Goal: Information Seeking & Learning: Learn about a topic

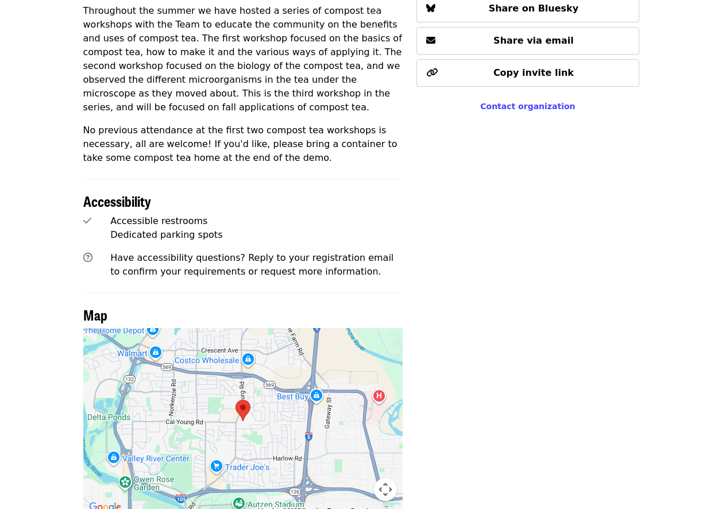
scroll to position [574, 0]
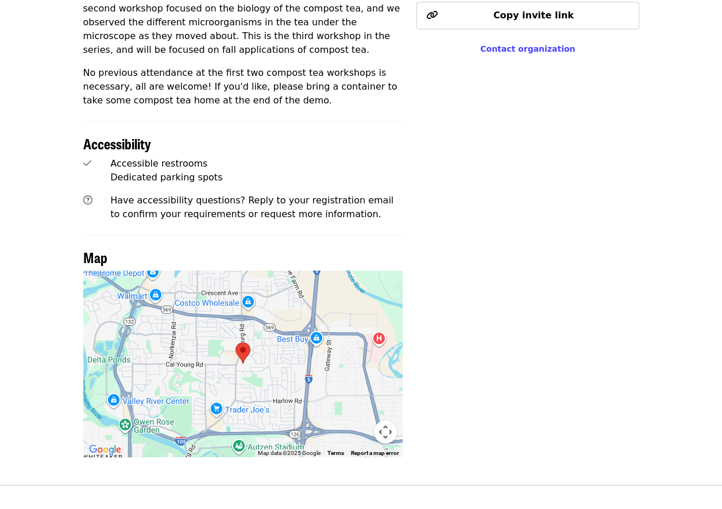
click at [242, 342] on img at bounding box center [242, 352] width 15 height 21
click at [245, 342] on img at bounding box center [242, 352] width 15 height 21
click at [378, 420] on button "Map camera controls" at bounding box center [385, 431] width 23 height 23
click at [356, 363] on button "Zoom in" at bounding box center [356, 374] width 23 height 23
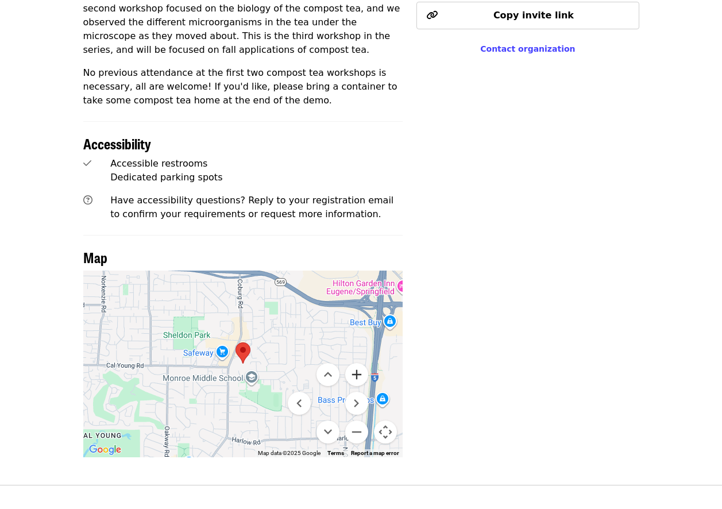
click at [357, 363] on button "Zoom in" at bounding box center [356, 374] width 23 height 23
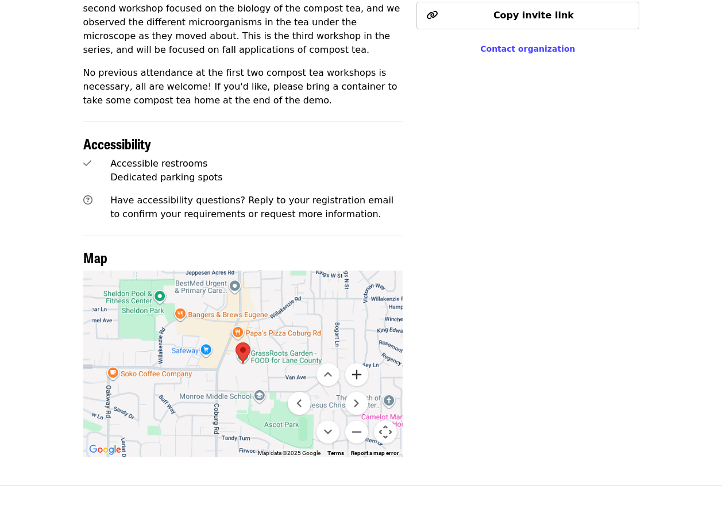
click at [357, 363] on button "Zoom in" at bounding box center [356, 374] width 23 height 23
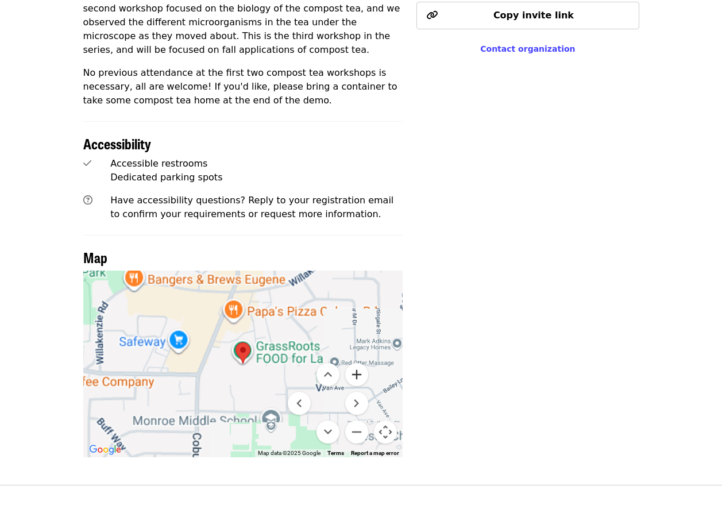
click at [357, 363] on button "Zoom in" at bounding box center [356, 374] width 23 height 23
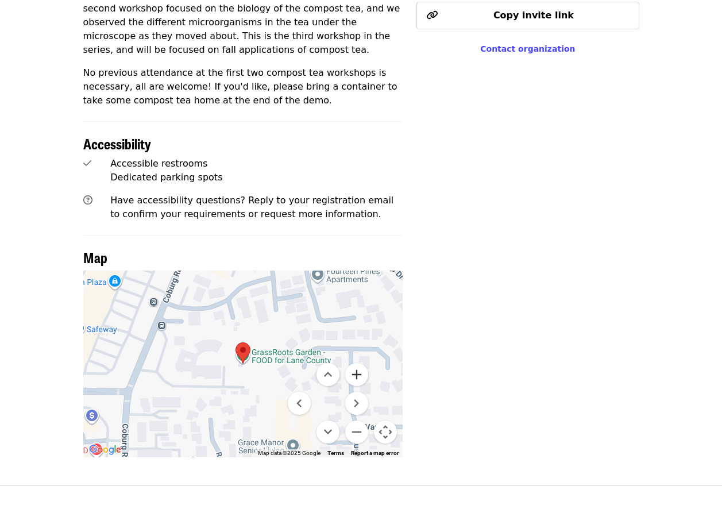
click at [357, 363] on button "Zoom in" at bounding box center [356, 374] width 23 height 23
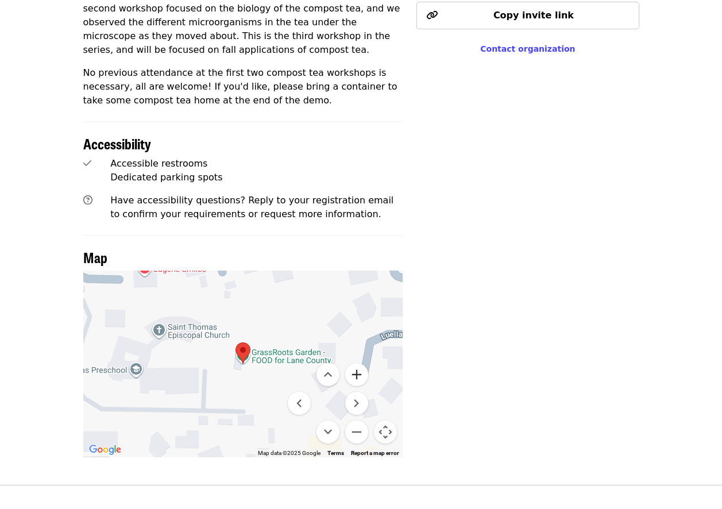
click at [357, 363] on button "Zoom in" at bounding box center [356, 374] width 23 height 23
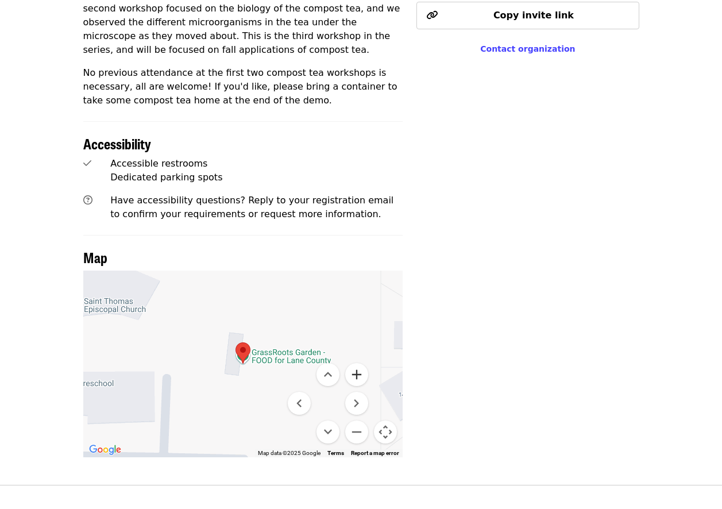
click at [357, 363] on button "Zoom in" at bounding box center [356, 374] width 23 height 23
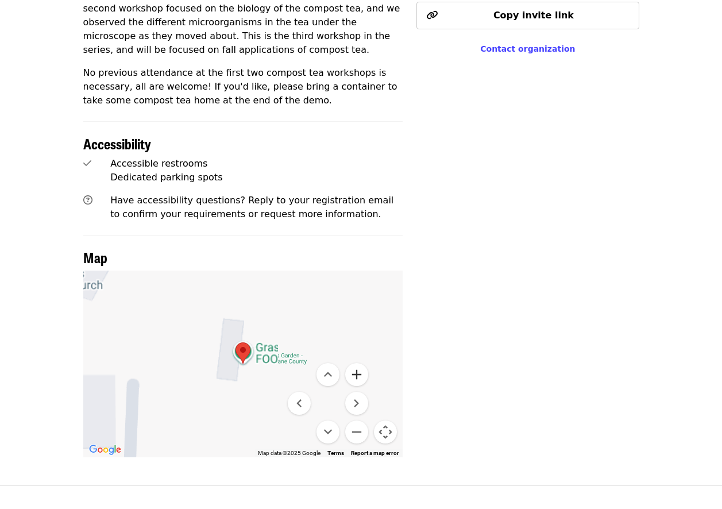
click at [357, 363] on button "Zoom in" at bounding box center [356, 374] width 23 height 23
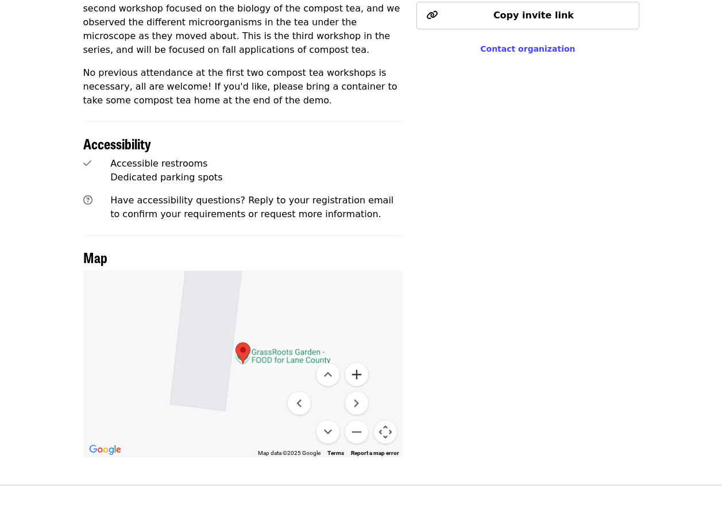
click at [357, 363] on button "Zoom in" at bounding box center [356, 374] width 23 height 23
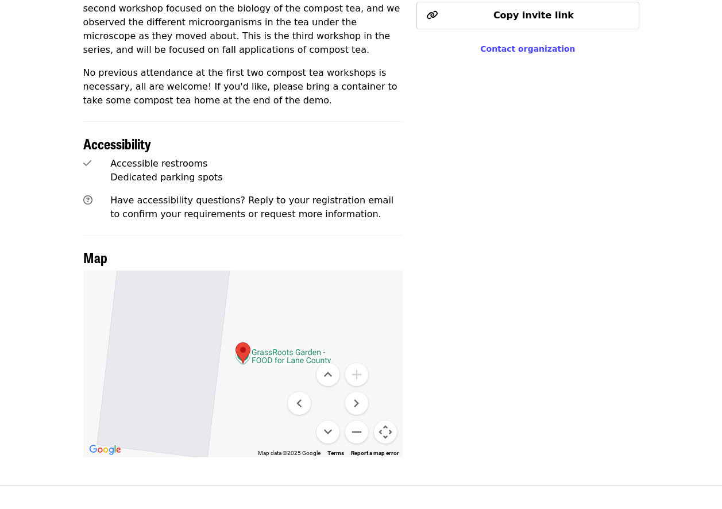
click at [383, 420] on button "Map camera controls" at bounding box center [385, 431] width 23 height 23
click at [387, 420] on button "Map camera controls" at bounding box center [385, 431] width 23 height 23
click at [357, 420] on button "Zoom out" at bounding box center [356, 431] width 23 height 23
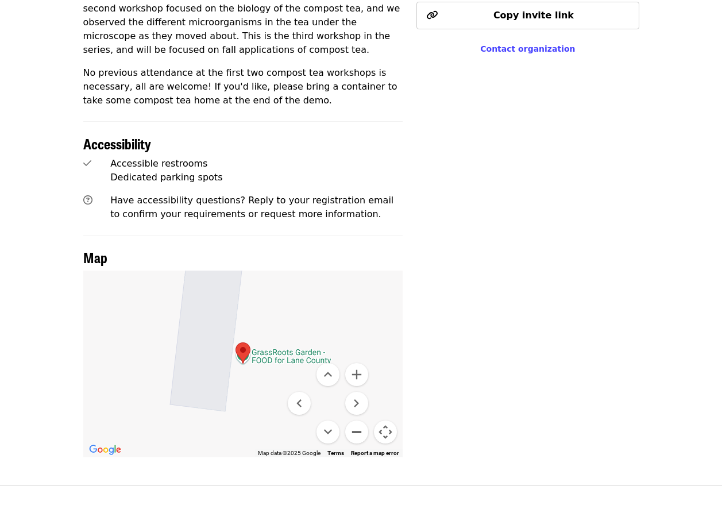
click at [357, 420] on button "Zoom out" at bounding box center [356, 431] width 23 height 23
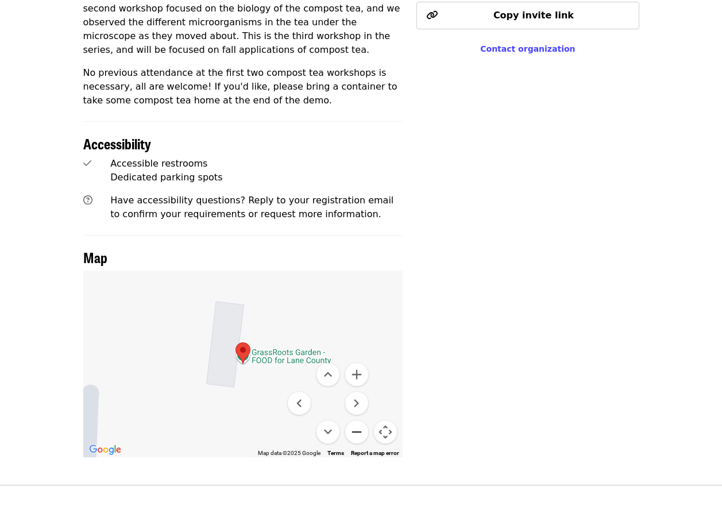
click at [357, 420] on button "Zoom out" at bounding box center [356, 431] width 23 height 23
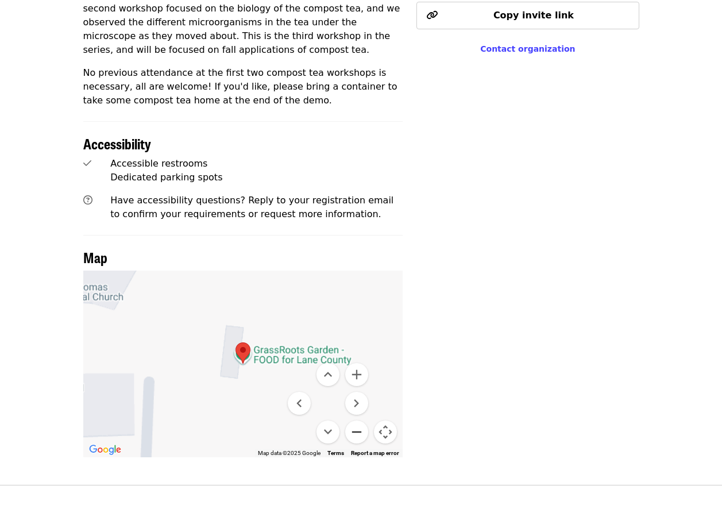
click at [357, 420] on button "Zoom out" at bounding box center [356, 431] width 23 height 23
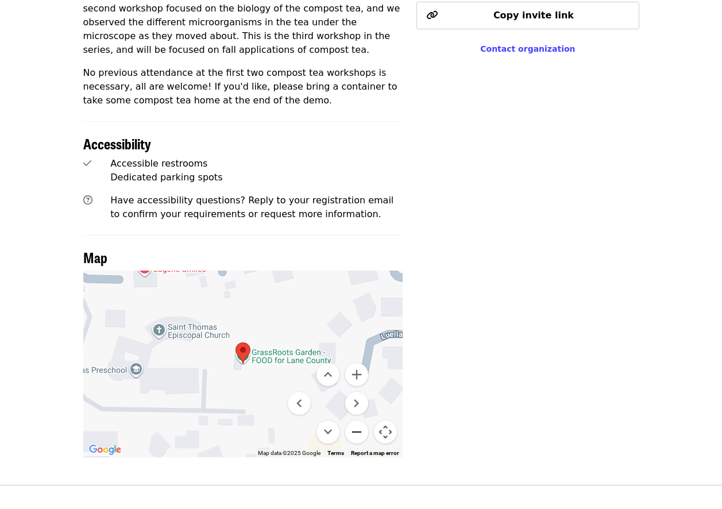
click at [358, 420] on button "Zoom out" at bounding box center [356, 431] width 23 height 23
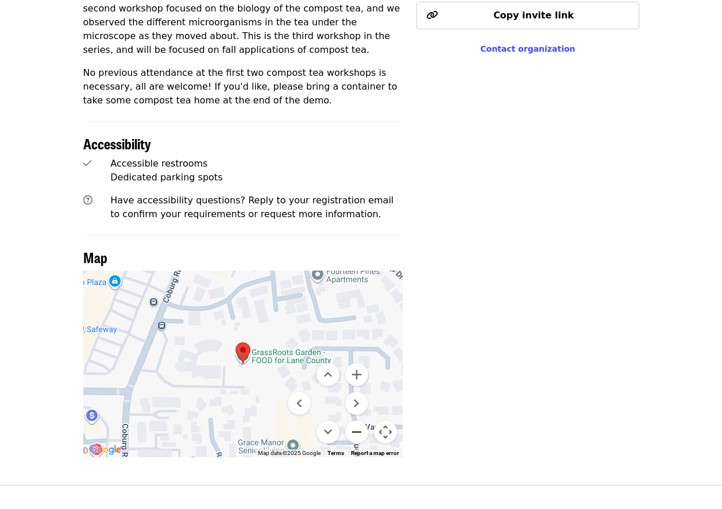
click at [361, 420] on button "Zoom out" at bounding box center [356, 431] width 23 height 23
